Goal: Entertainment & Leisure: Browse casually

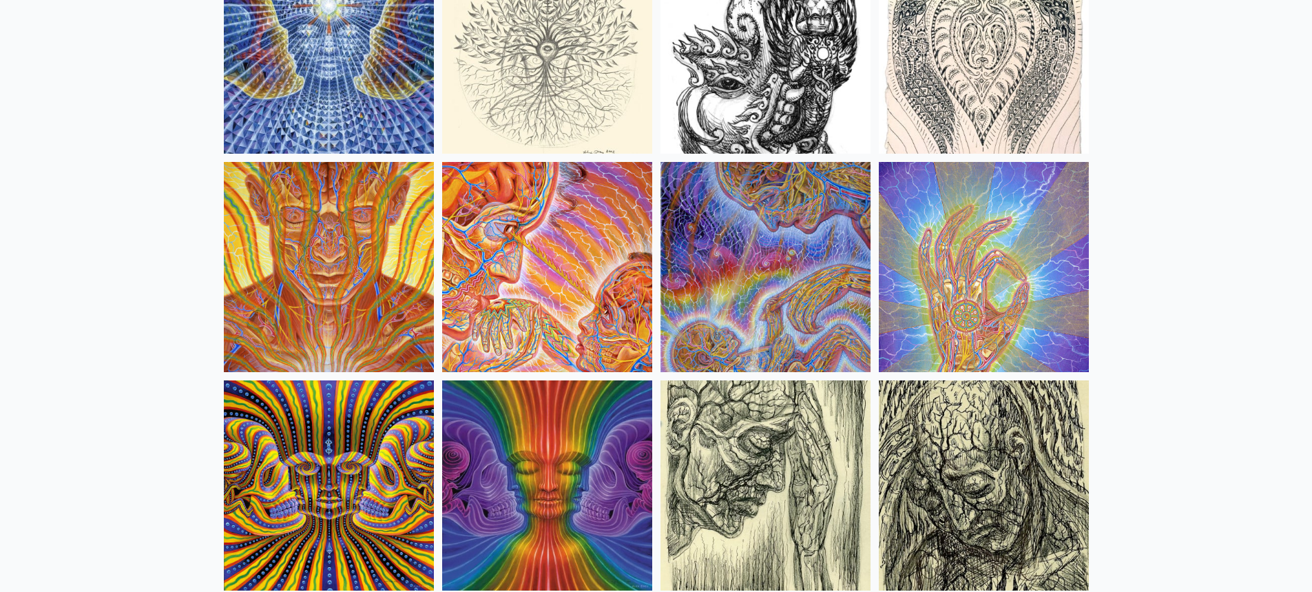
scroll to position [7923, 0]
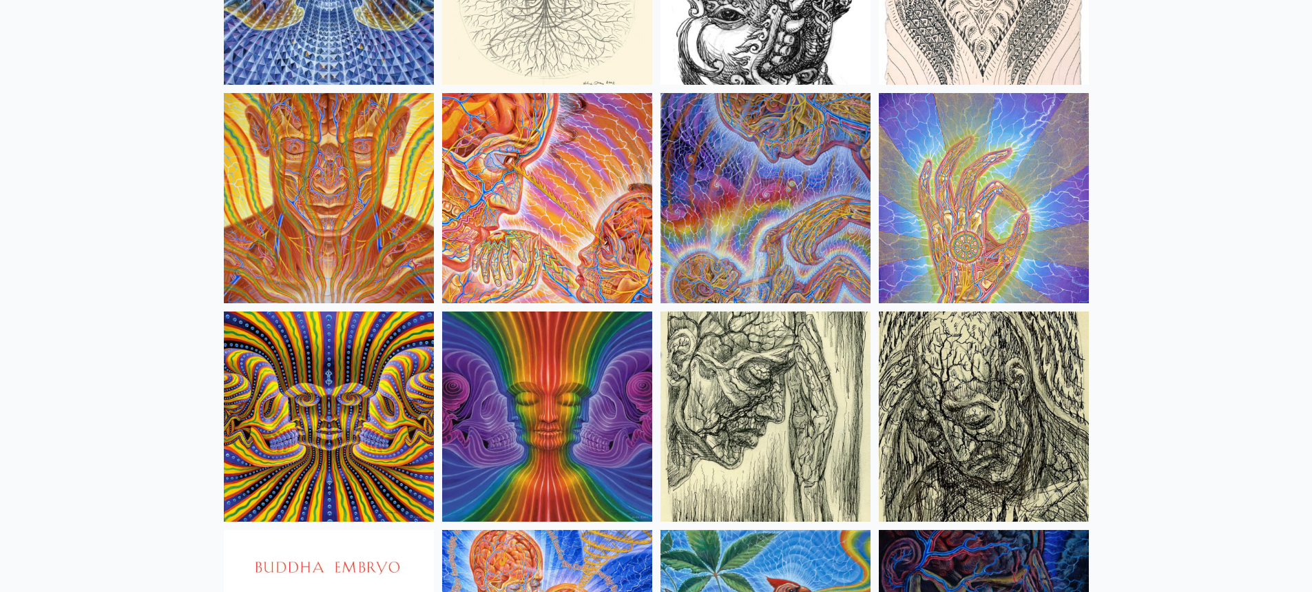
click at [336, 185] on img at bounding box center [329, 198] width 210 height 210
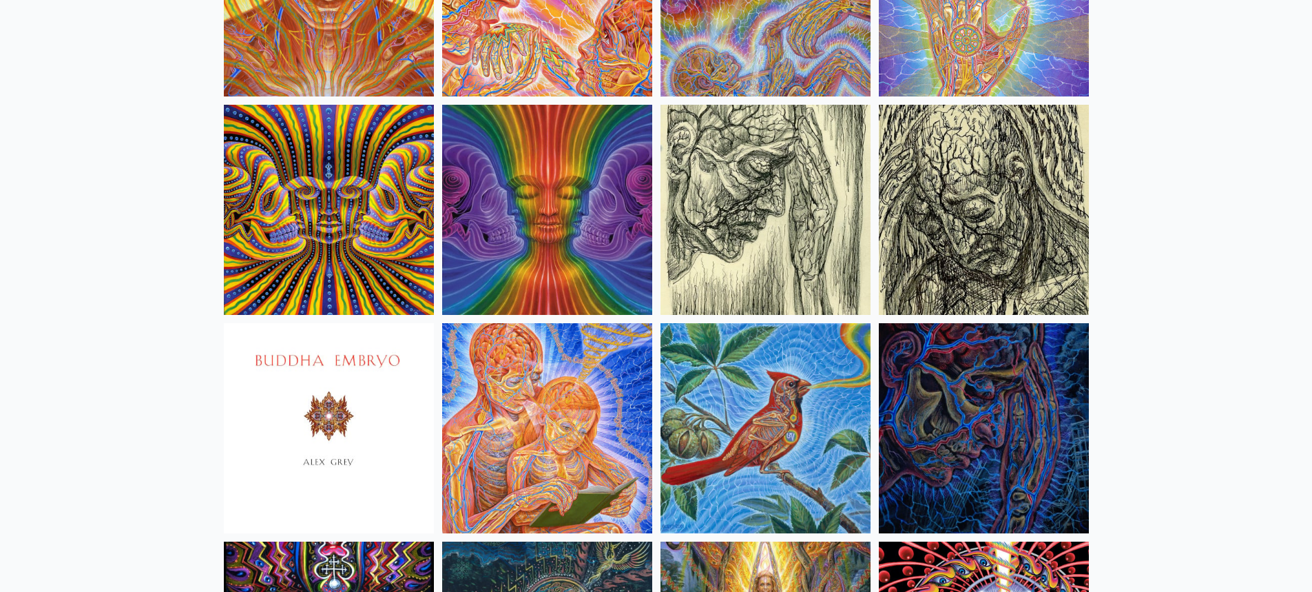
scroll to position [8337, 0]
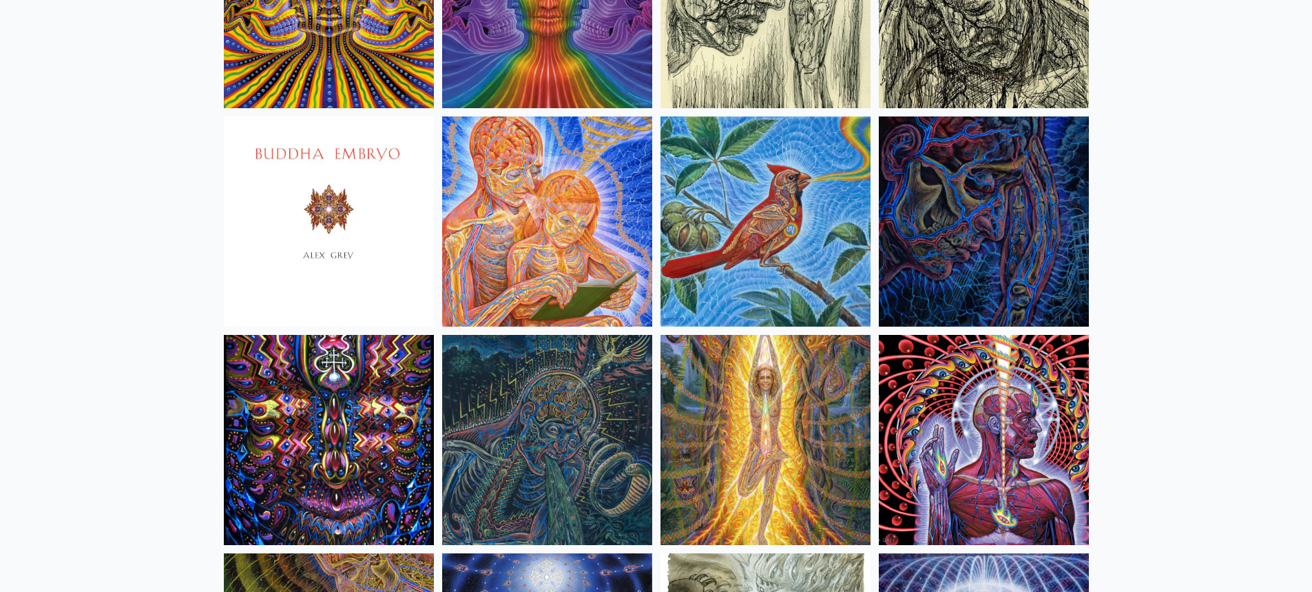
click at [591, 440] on img at bounding box center [547, 440] width 210 height 210
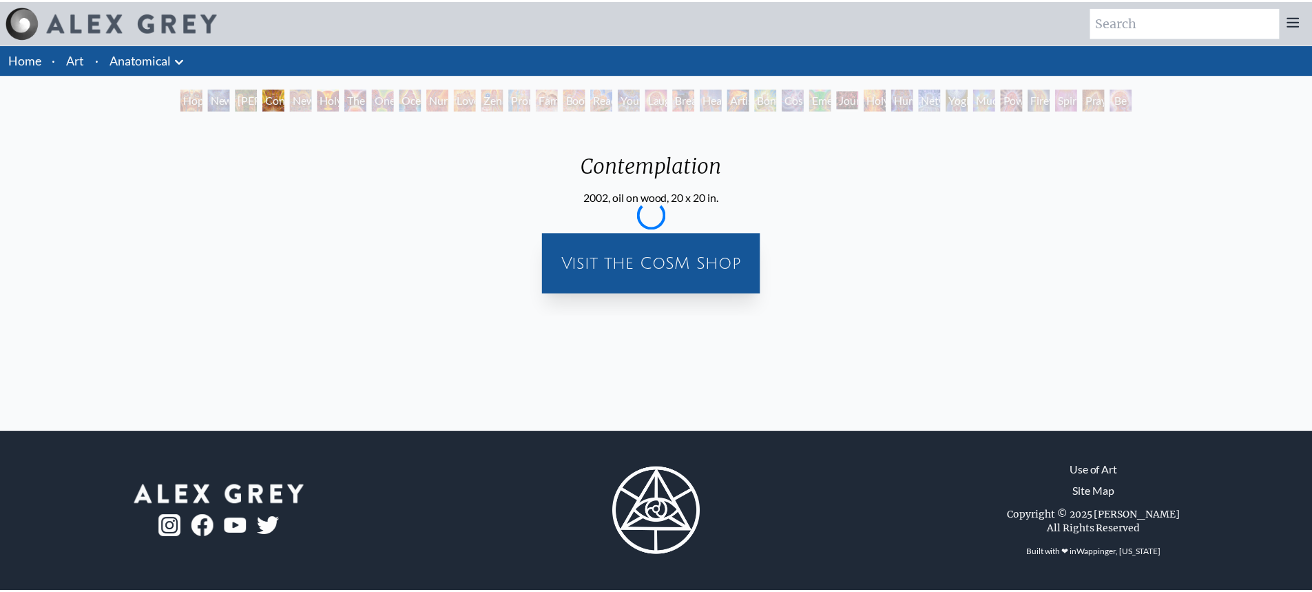
scroll to position [69, 0]
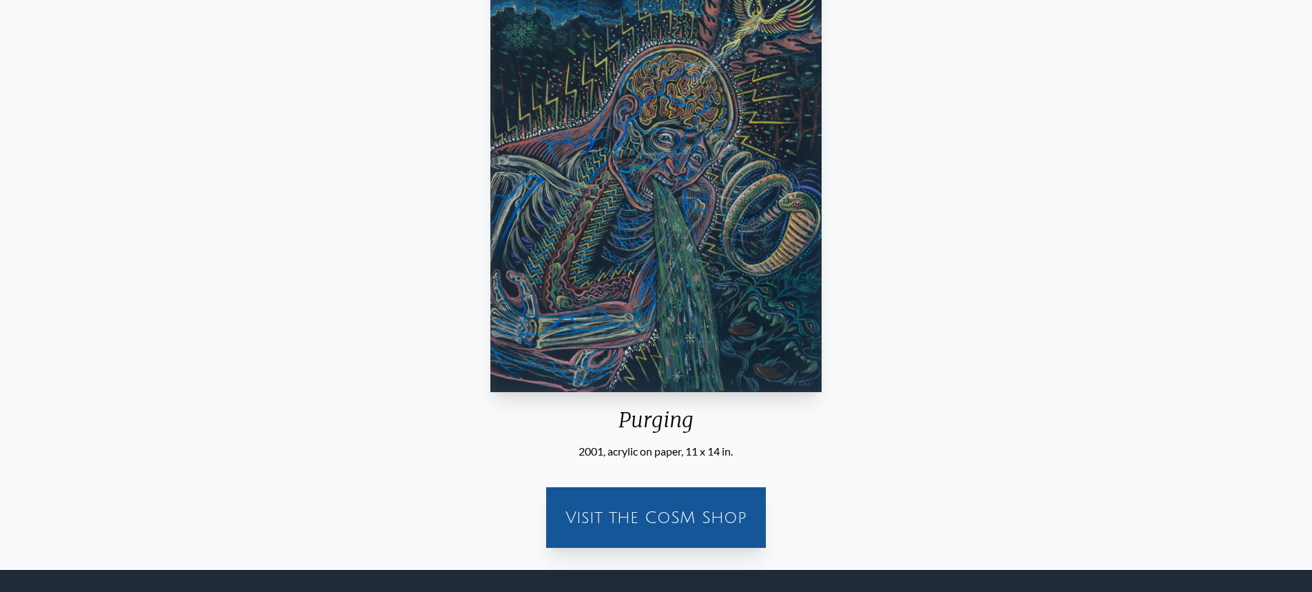
scroll to position [281, 0]
